Goal: Check status: Check status

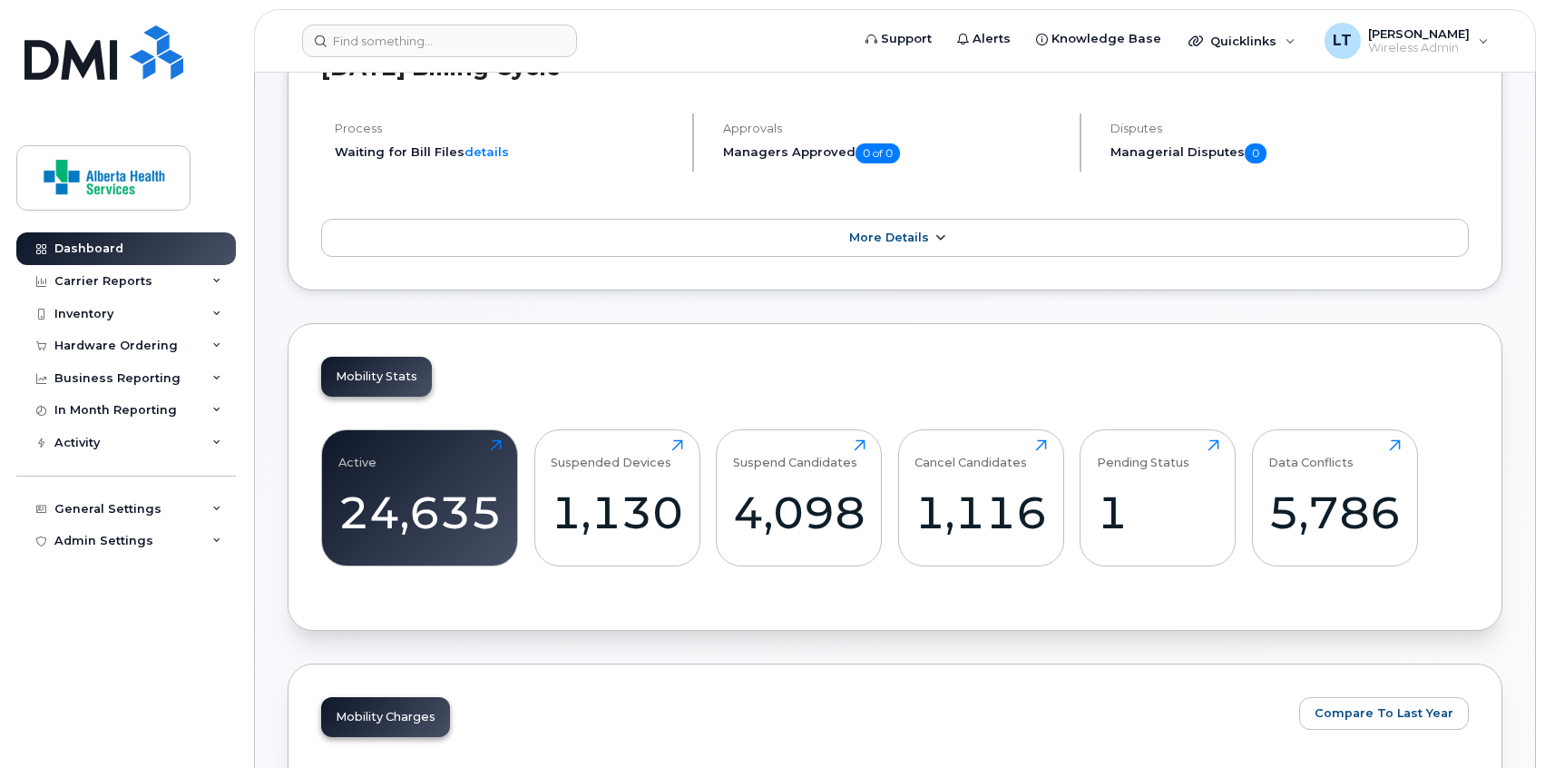
scroll to position [248, 0]
click at [1004, 495] on div "1,116" at bounding box center [981, 512] width 132 height 54
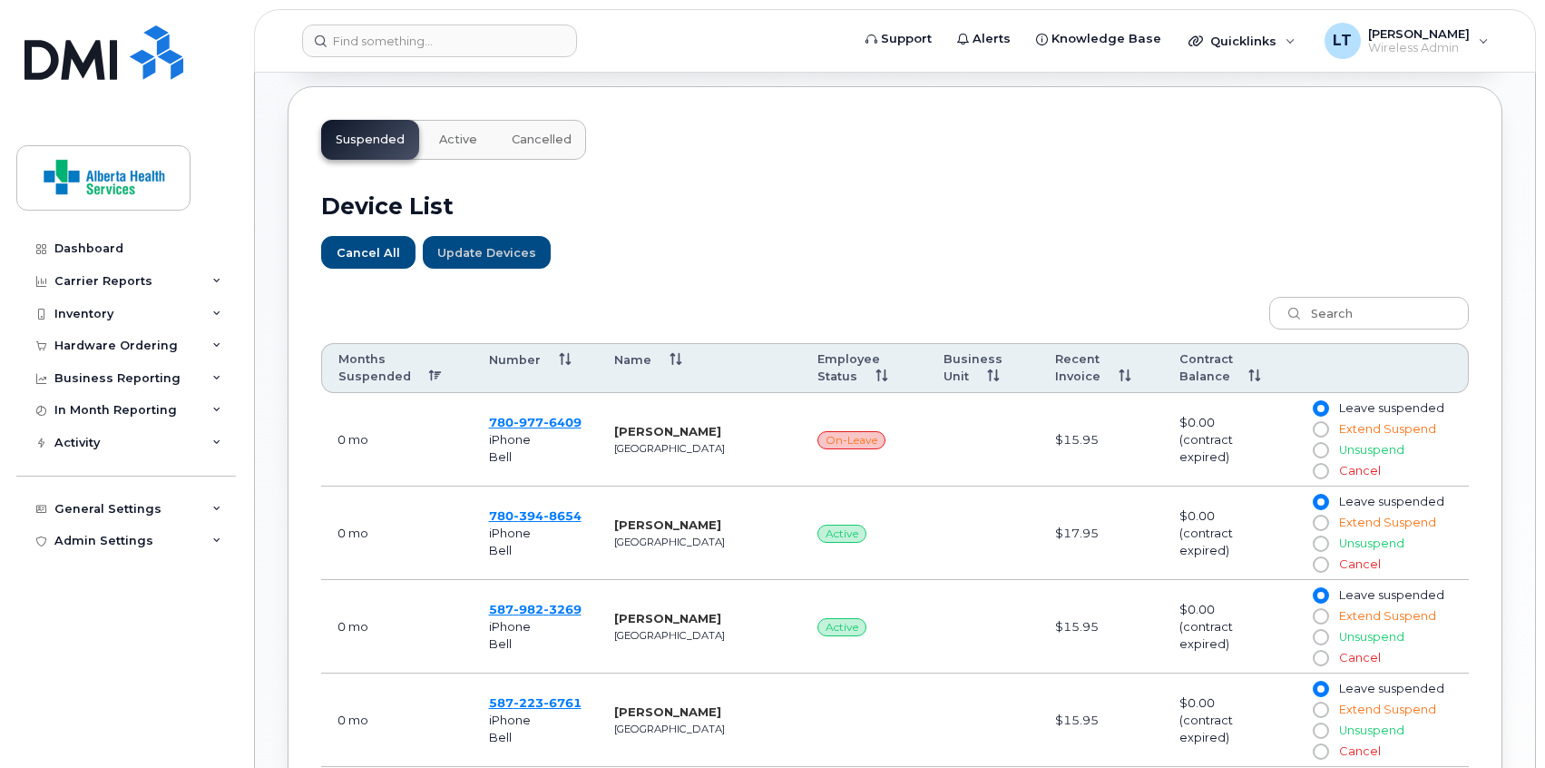
scroll to position [542, 0]
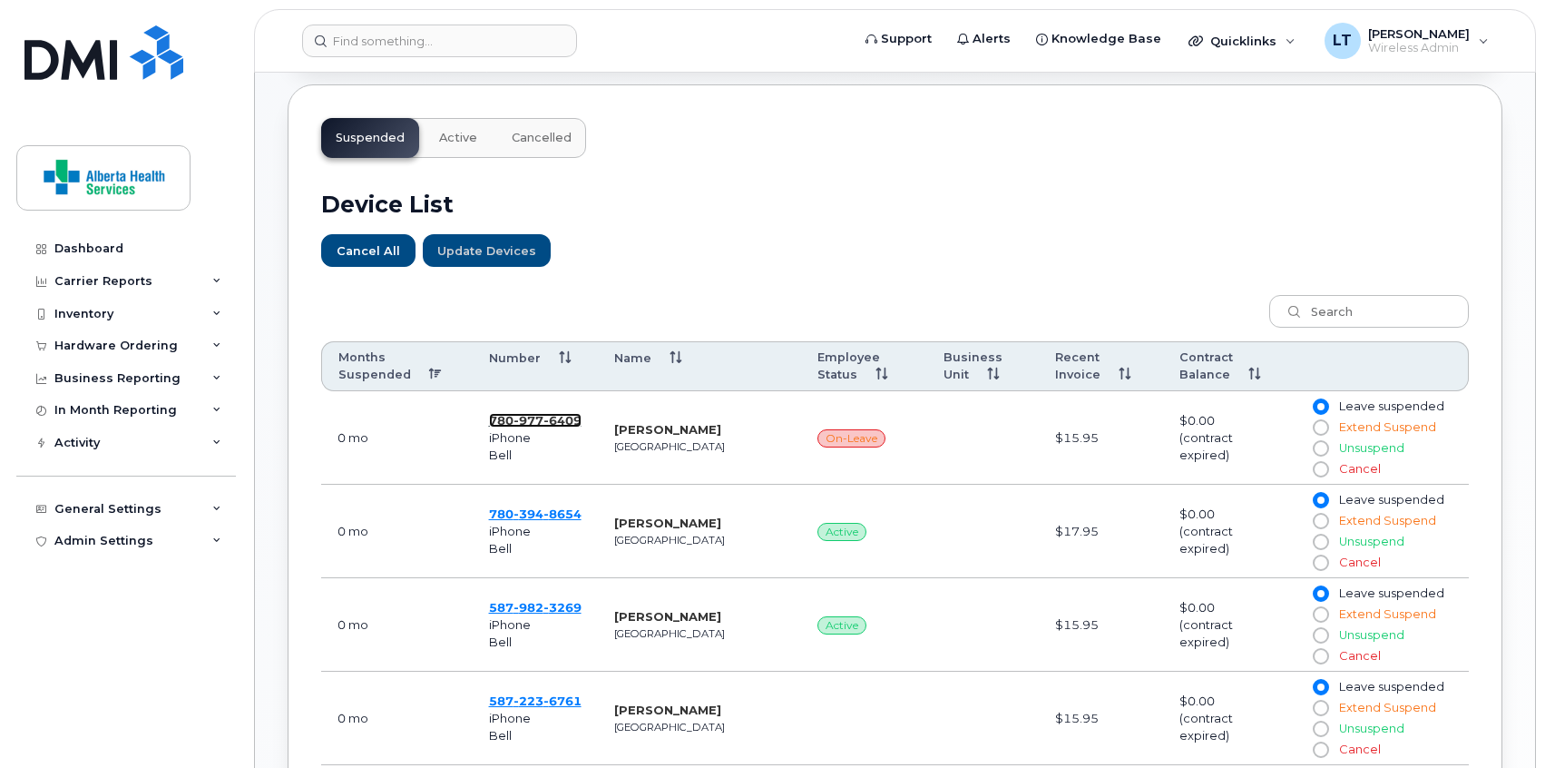
click at [518, 422] on span "977" at bounding box center [529, 420] width 30 height 15
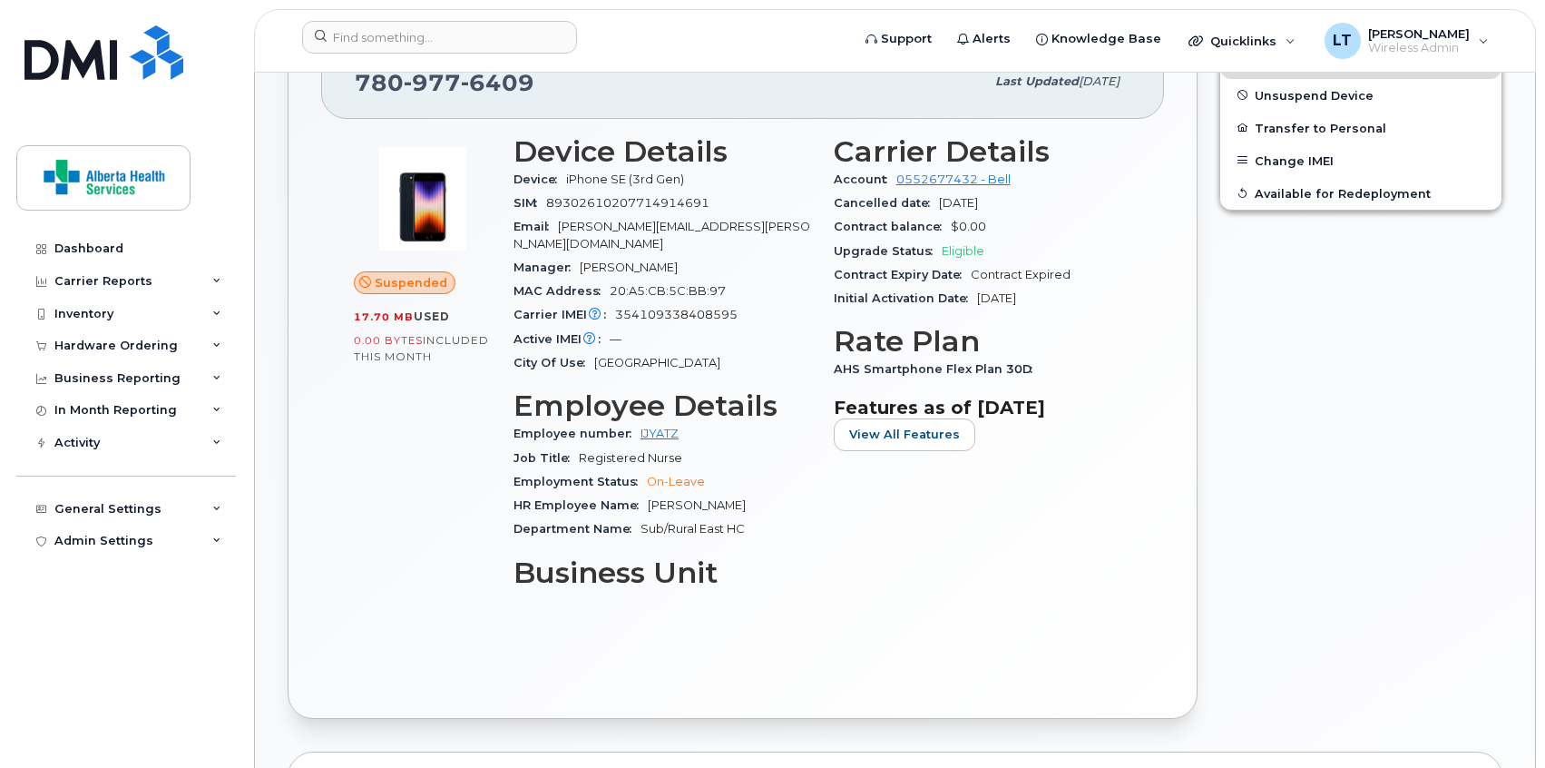
scroll to position [415, 0]
